Goal: Find specific page/section: Find specific page/section

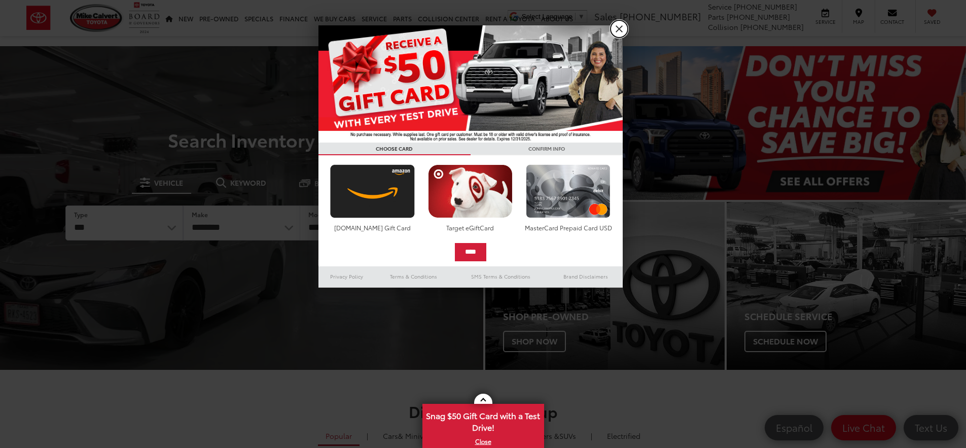
click at [616, 29] on link "X" at bounding box center [618, 28] width 17 height 17
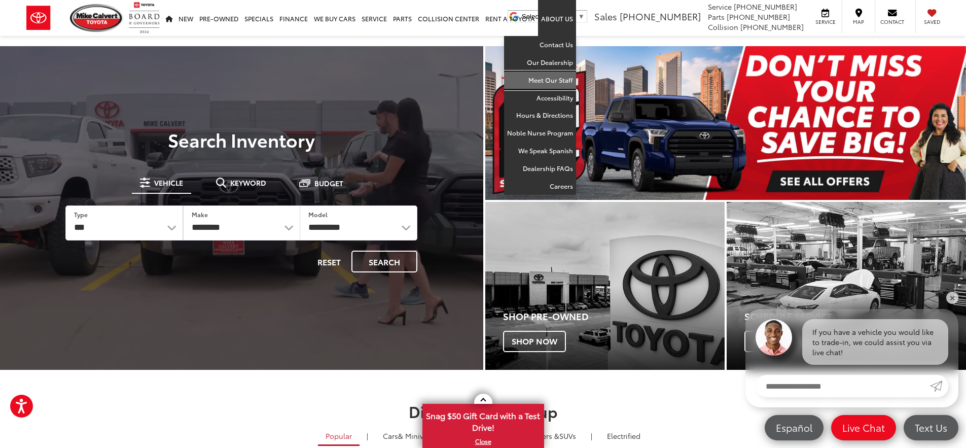
click at [547, 78] on link "Meet Our Staff" at bounding box center [540, 80] width 72 height 18
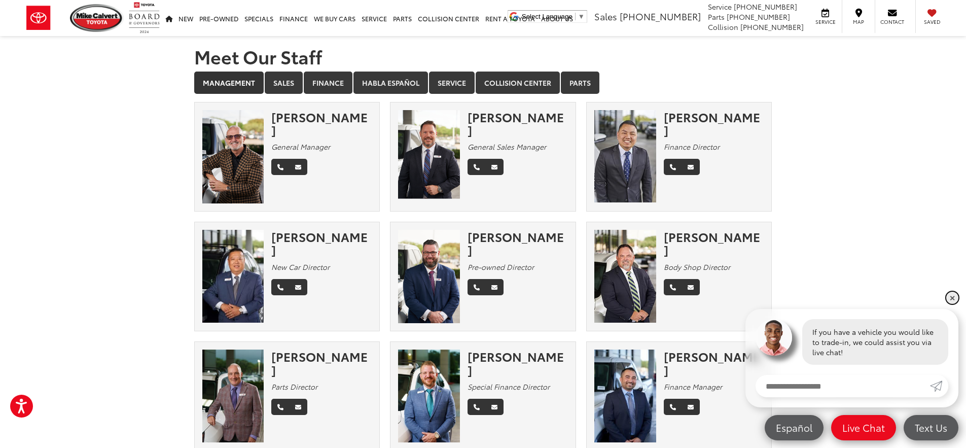
click at [953, 301] on link "✕" at bounding box center [952, 297] width 12 height 12
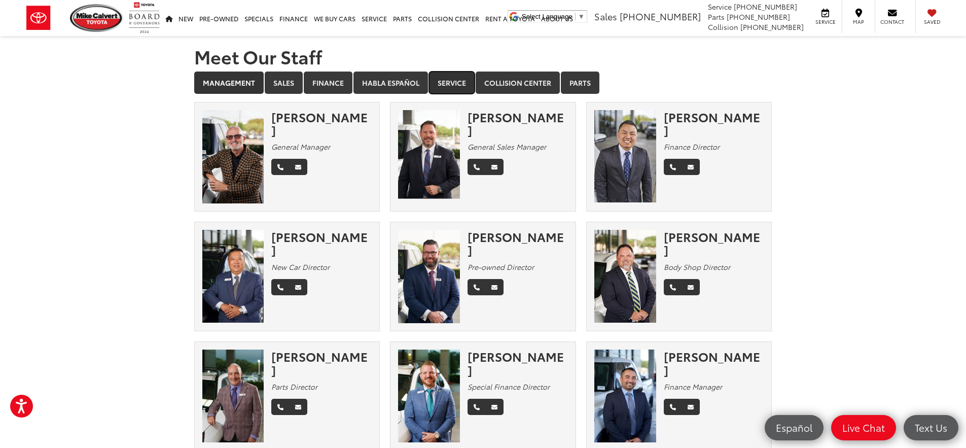
click at [442, 84] on link "Service" at bounding box center [452, 82] width 46 height 22
